Goal: Transaction & Acquisition: Purchase product/service

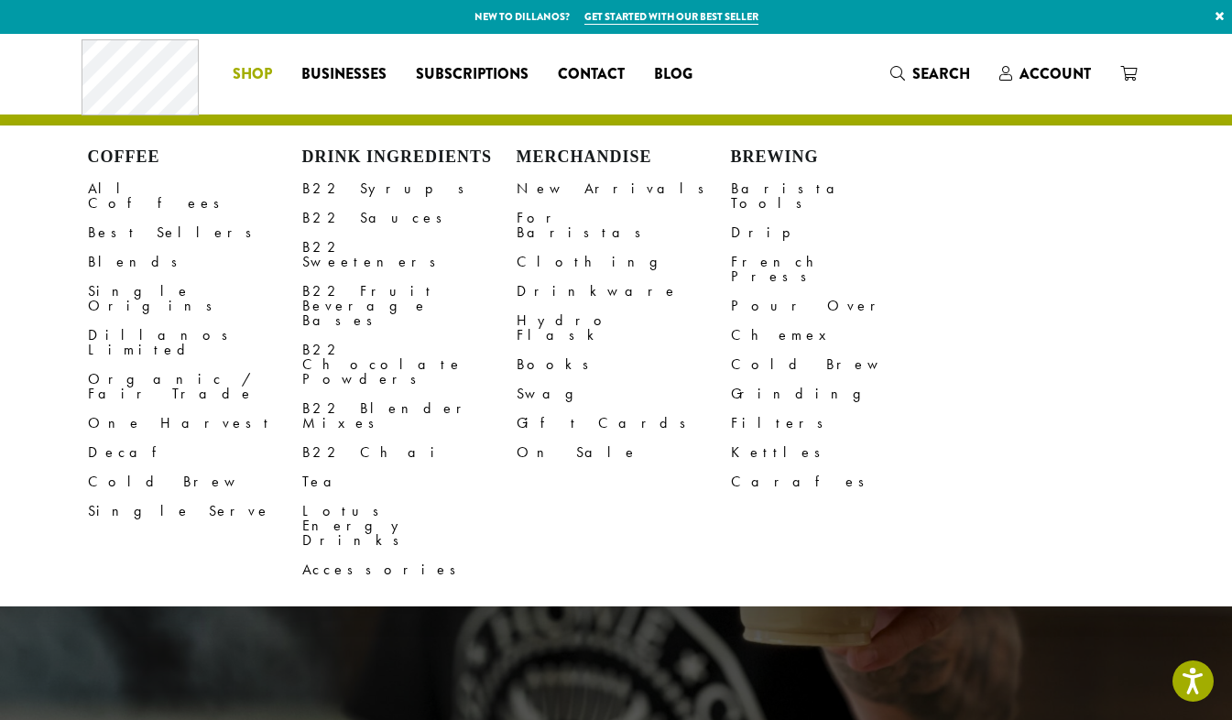
click at [229, 74] on link "Shop" at bounding box center [252, 74] width 69 height 29
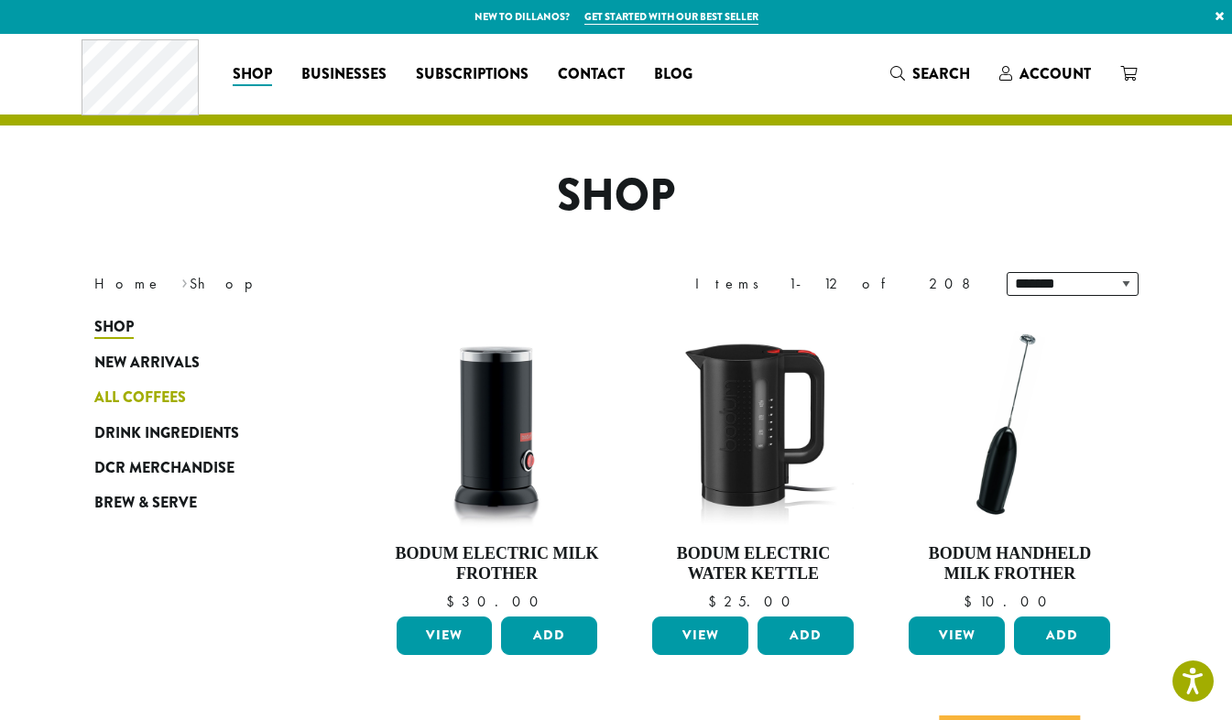
click at [165, 414] on link "All Coffees" at bounding box center [204, 397] width 220 height 35
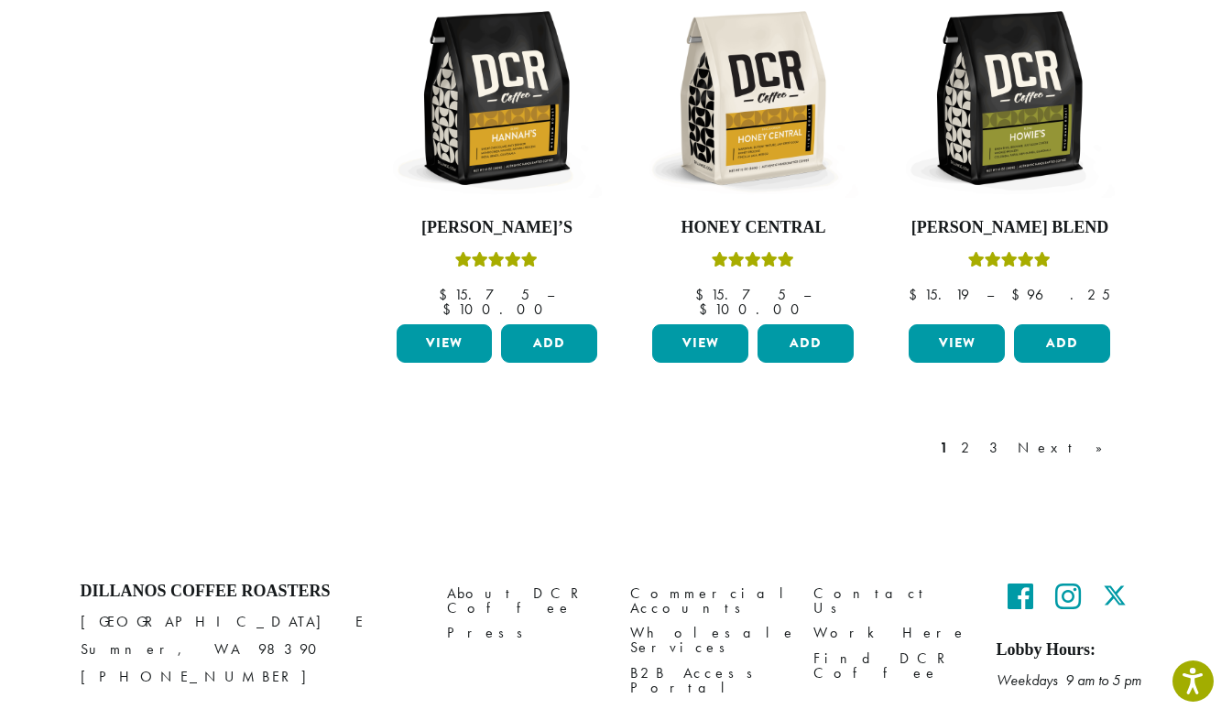
scroll to position [1603, 0]
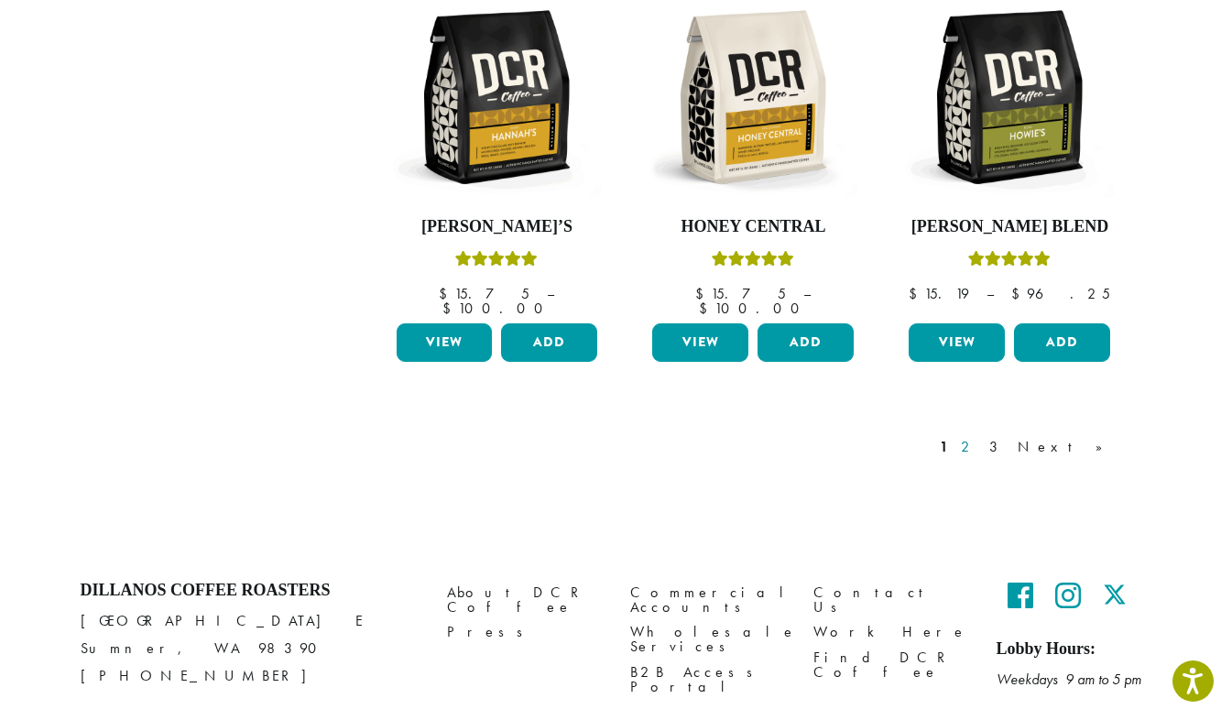
click at [980, 436] on link "2" at bounding box center [968, 447] width 23 height 22
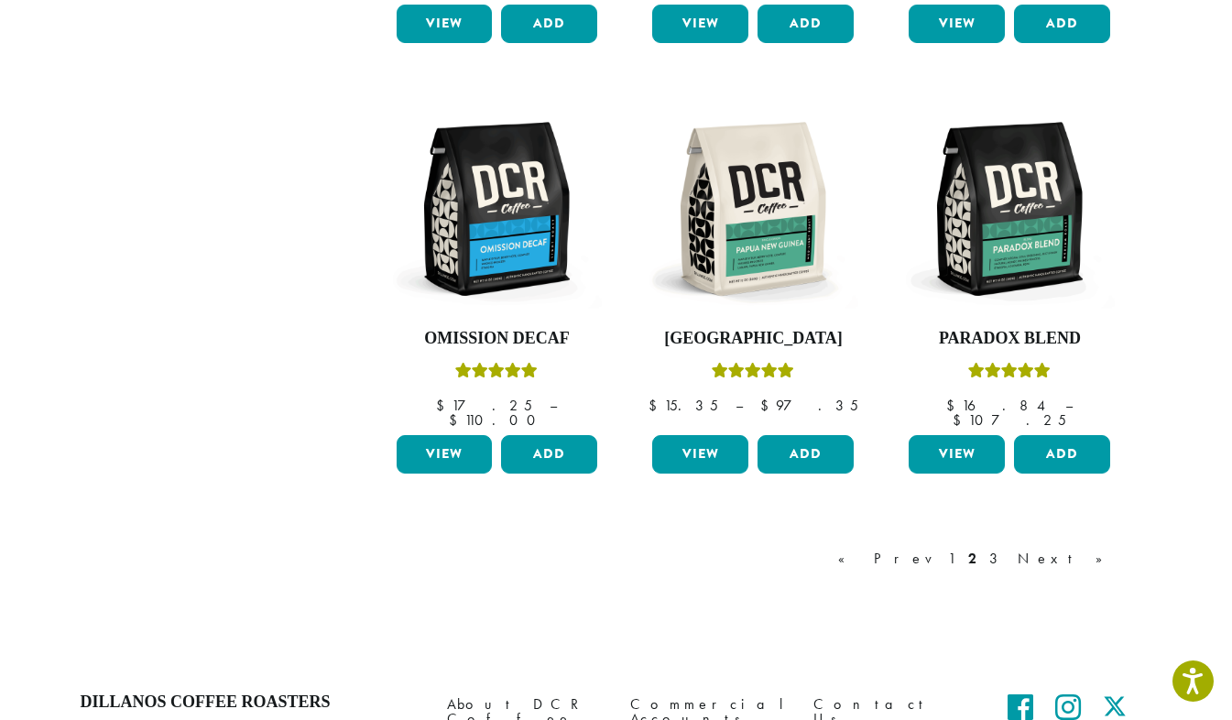
scroll to position [1506, 0]
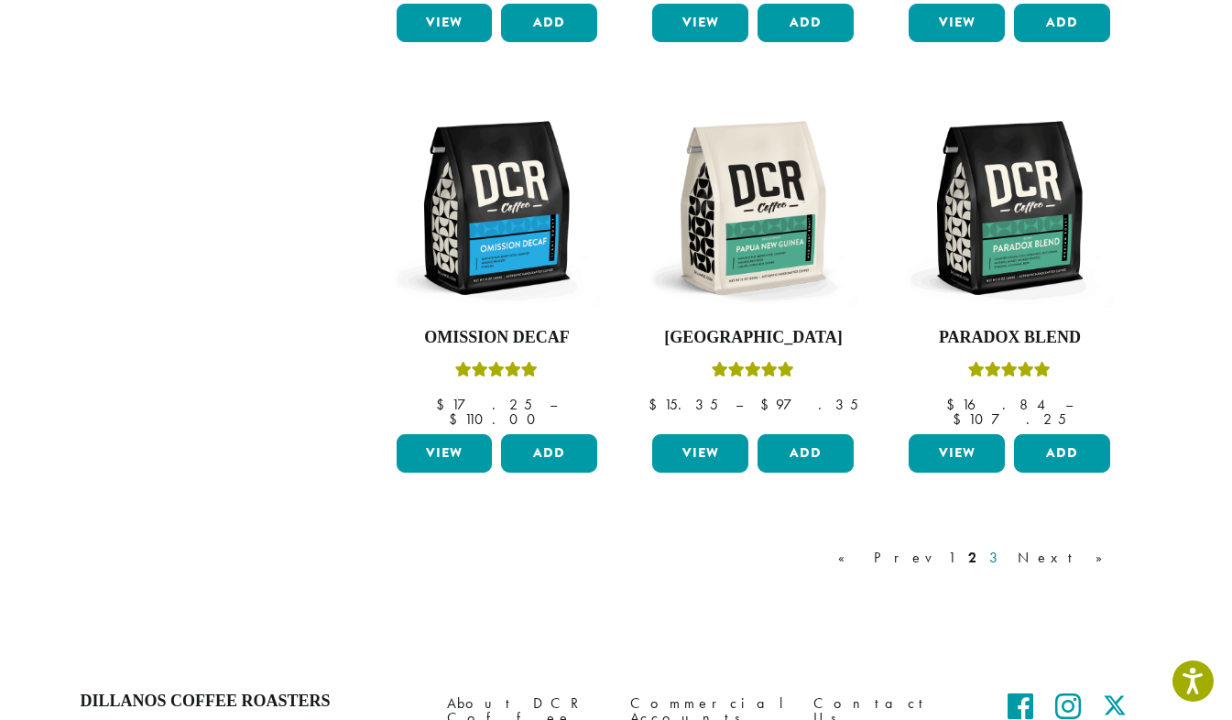
click at [1008, 547] on link "3" at bounding box center [996, 558] width 23 height 22
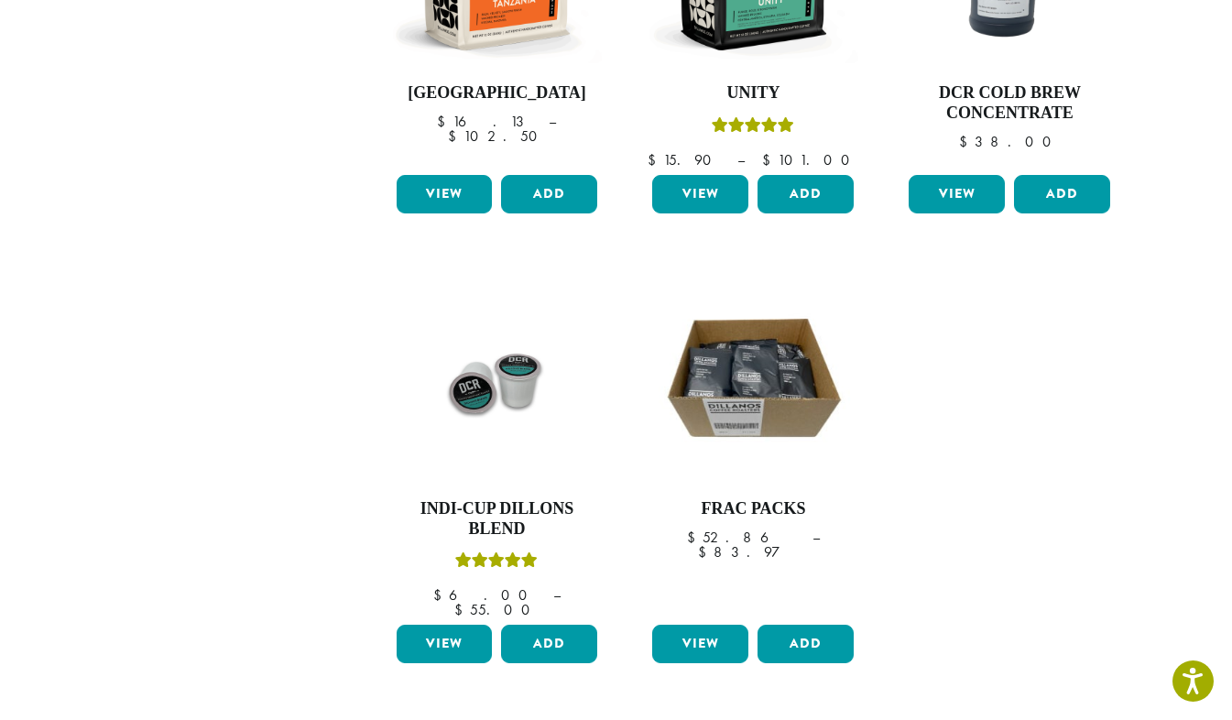
scroll to position [1320, 0]
